Goal: Information Seeking & Learning: Understand process/instructions

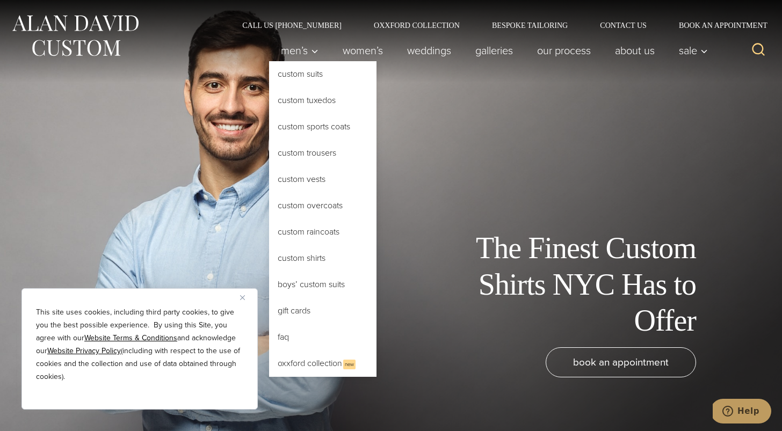
click at [311, 260] on link "Custom Shirts" at bounding box center [322, 259] width 107 height 26
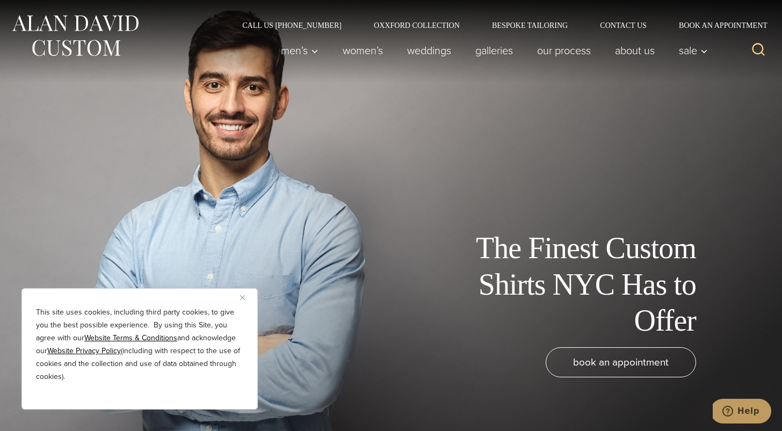
click at [239, 301] on div "This site uses cookies, including third party cookies, to give you the best pos…" at bounding box center [139, 348] width 236 height 121
click at [244, 298] on img "Close" at bounding box center [242, 297] width 5 height 5
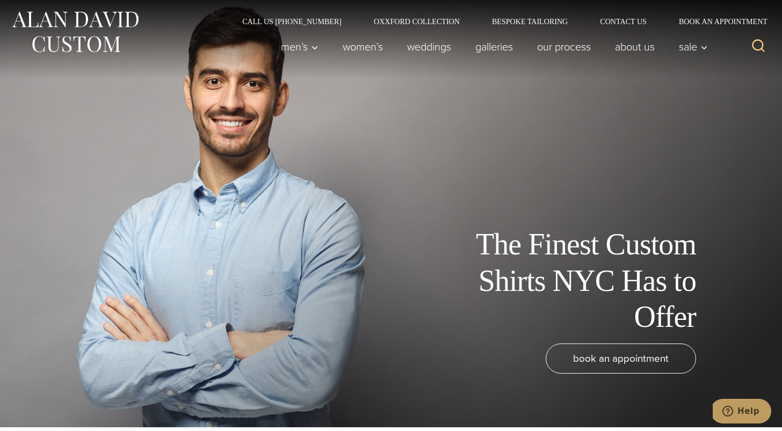
scroll to position [4, 0]
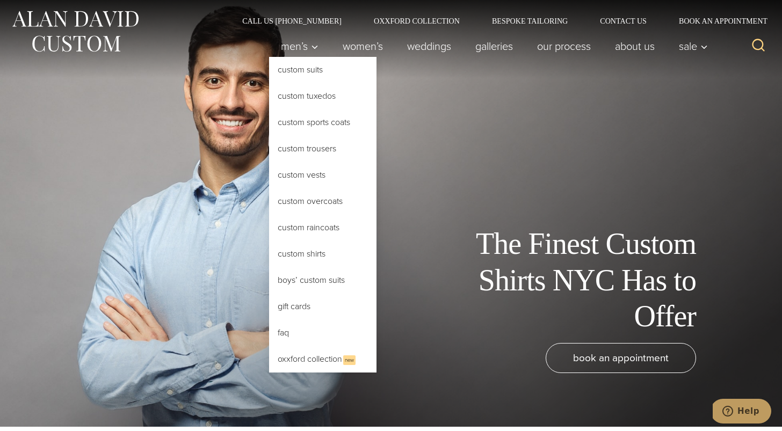
click at [306, 250] on link "Custom Shirts" at bounding box center [322, 254] width 107 height 26
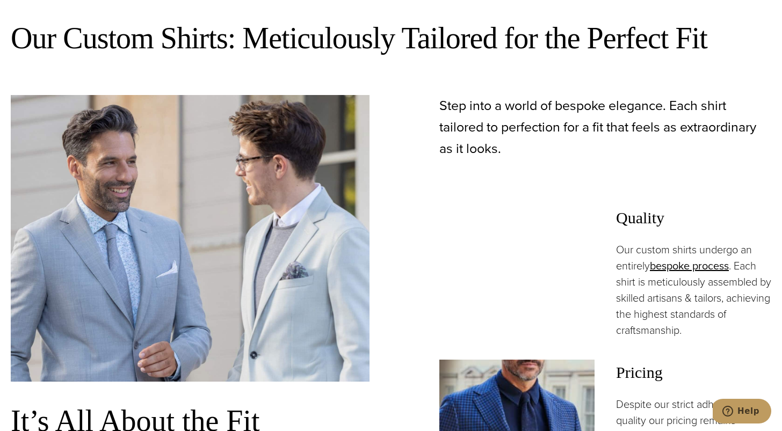
scroll to position [605, 0]
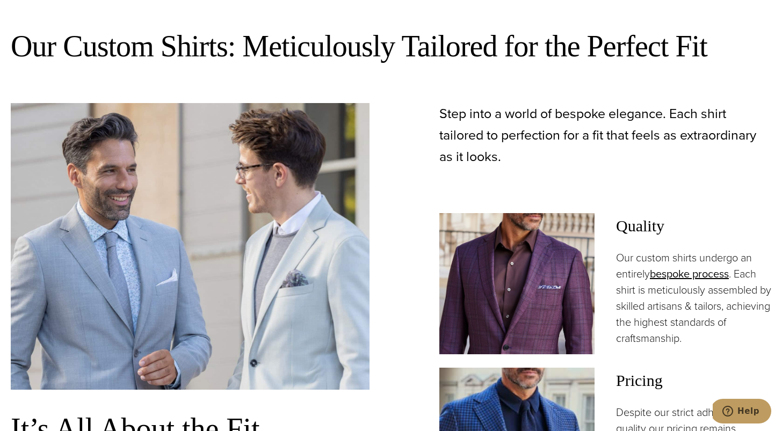
click at [514, 261] on img at bounding box center [516, 283] width 155 height 141
click at [677, 276] on link "bespoke process" at bounding box center [689, 274] width 79 height 16
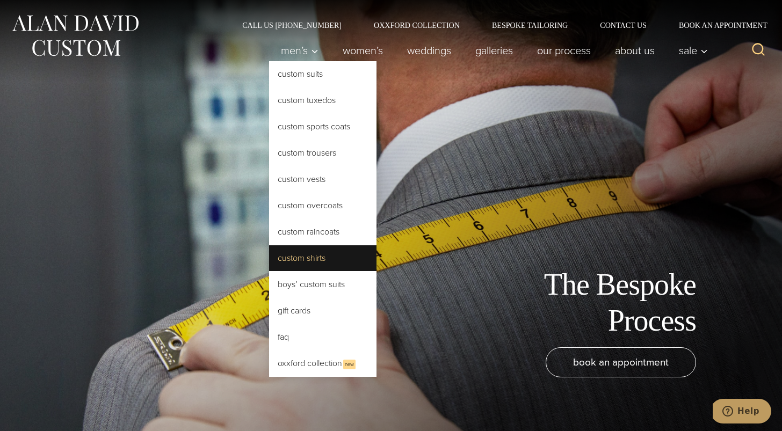
click at [313, 250] on link "Custom Shirts" at bounding box center [322, 259] width 107 height 26
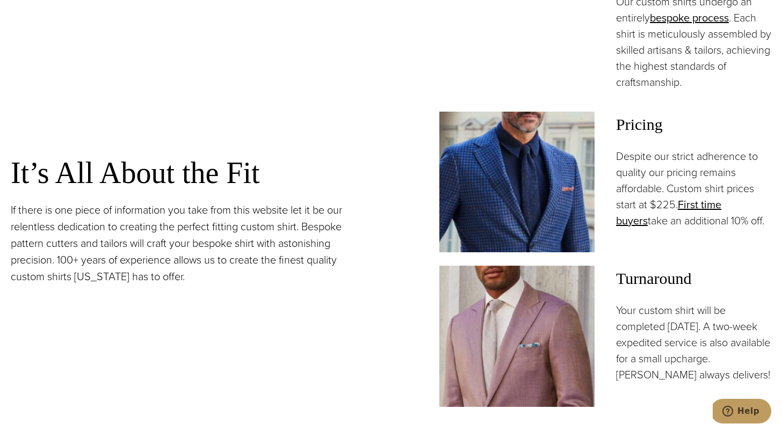
scroll to position [863, 0]
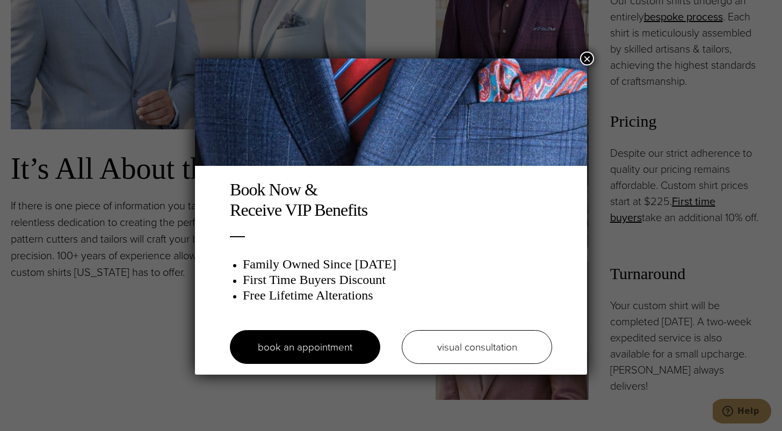
click at [586, 60] on button "×" at bounding box center [587, 59] width 14 height 14
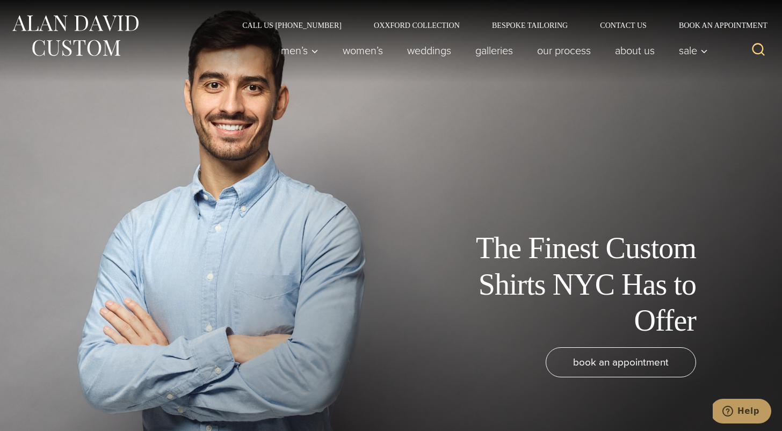
scroll to position [0, 0]
